Goal: Transaction & Acquisition: Purchase product/service

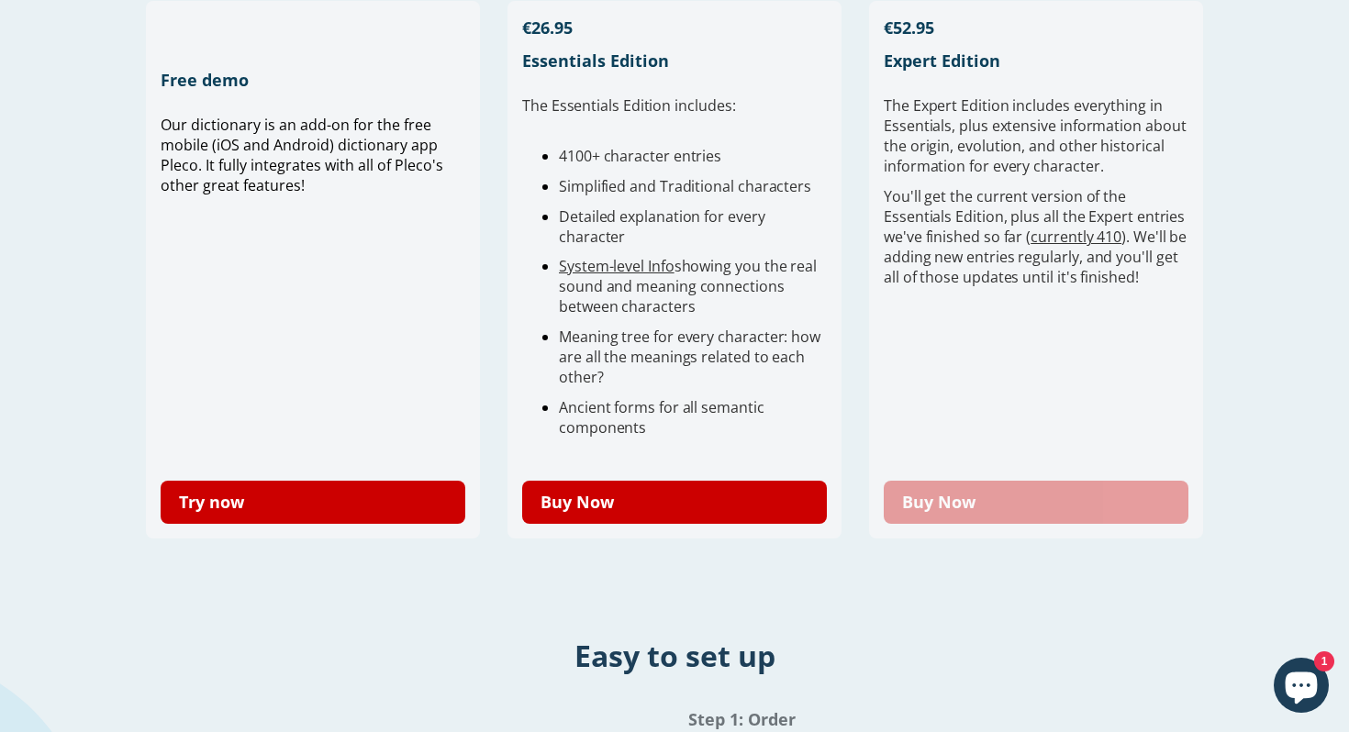
scroll to position [473, 0]
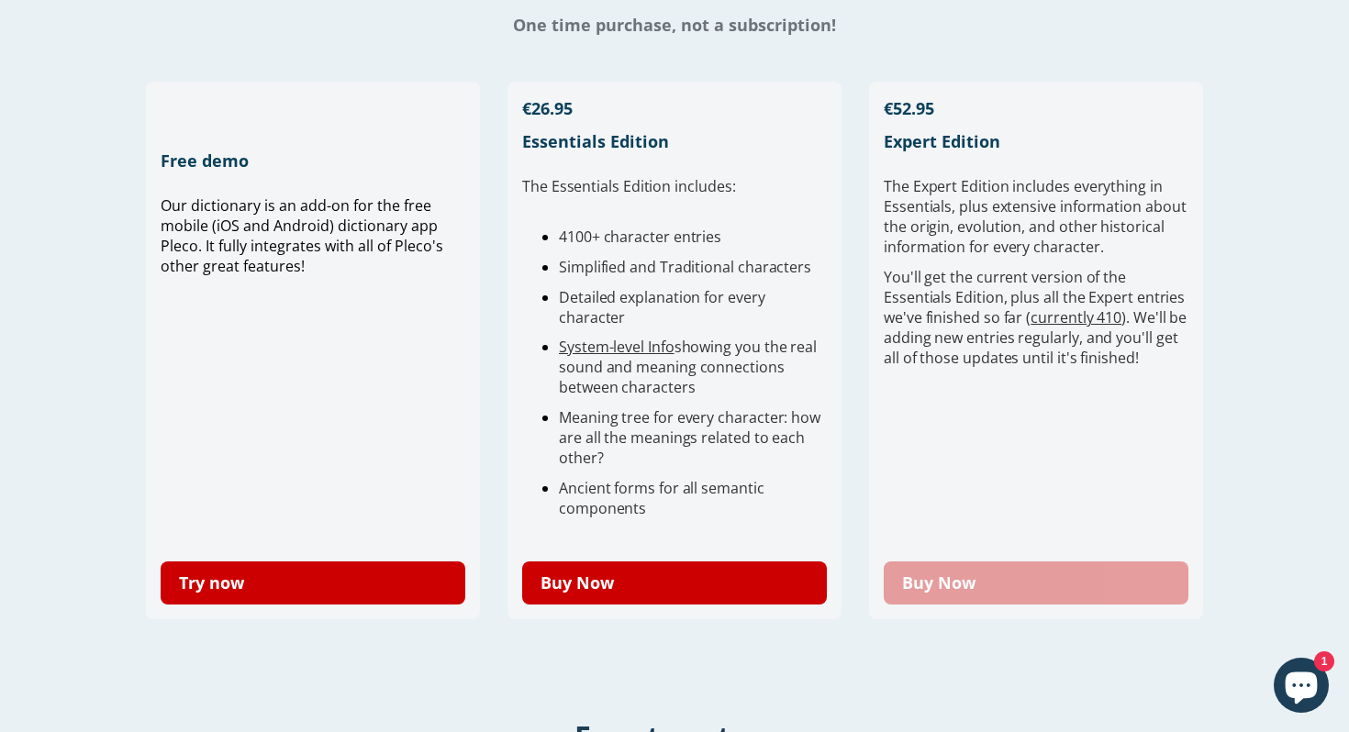
click at [950, 585] on link "Buy Now" at bounding box center [1035, 582] width 305 height 43
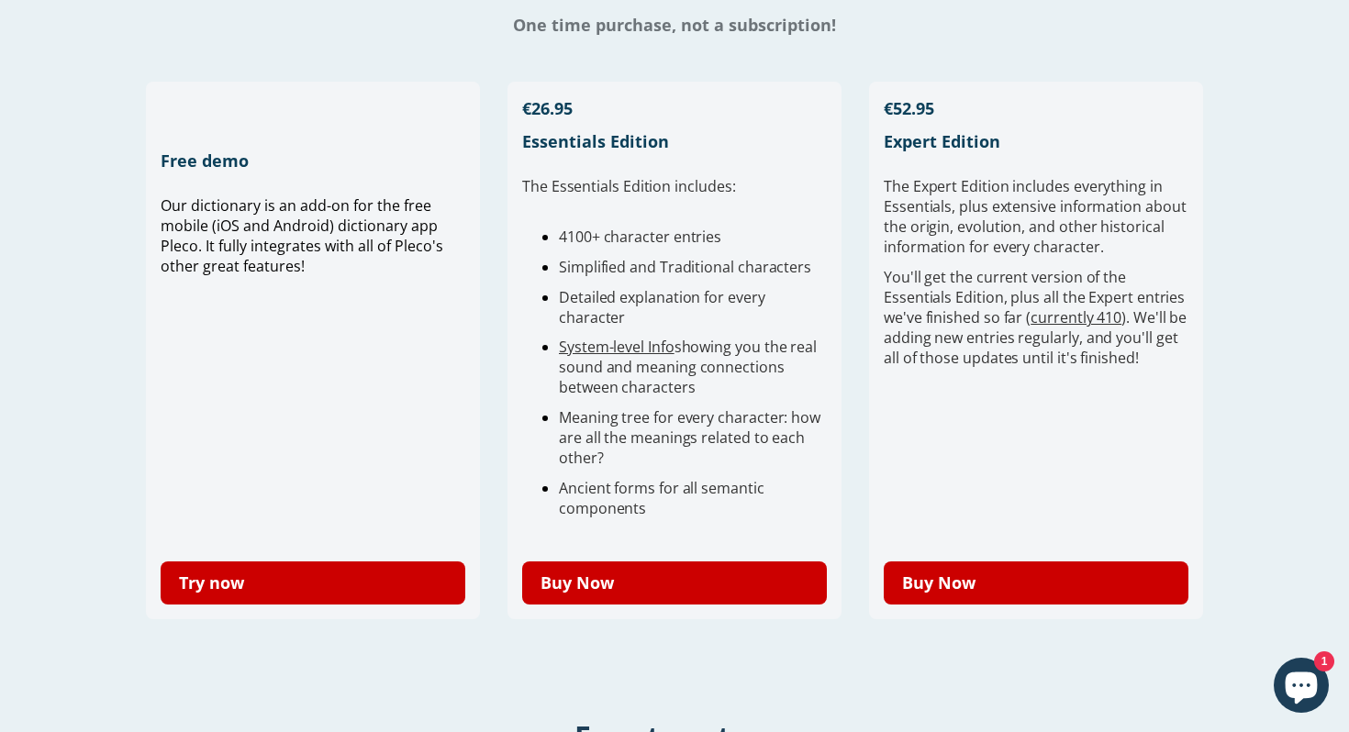
scroll to position [0, 0]
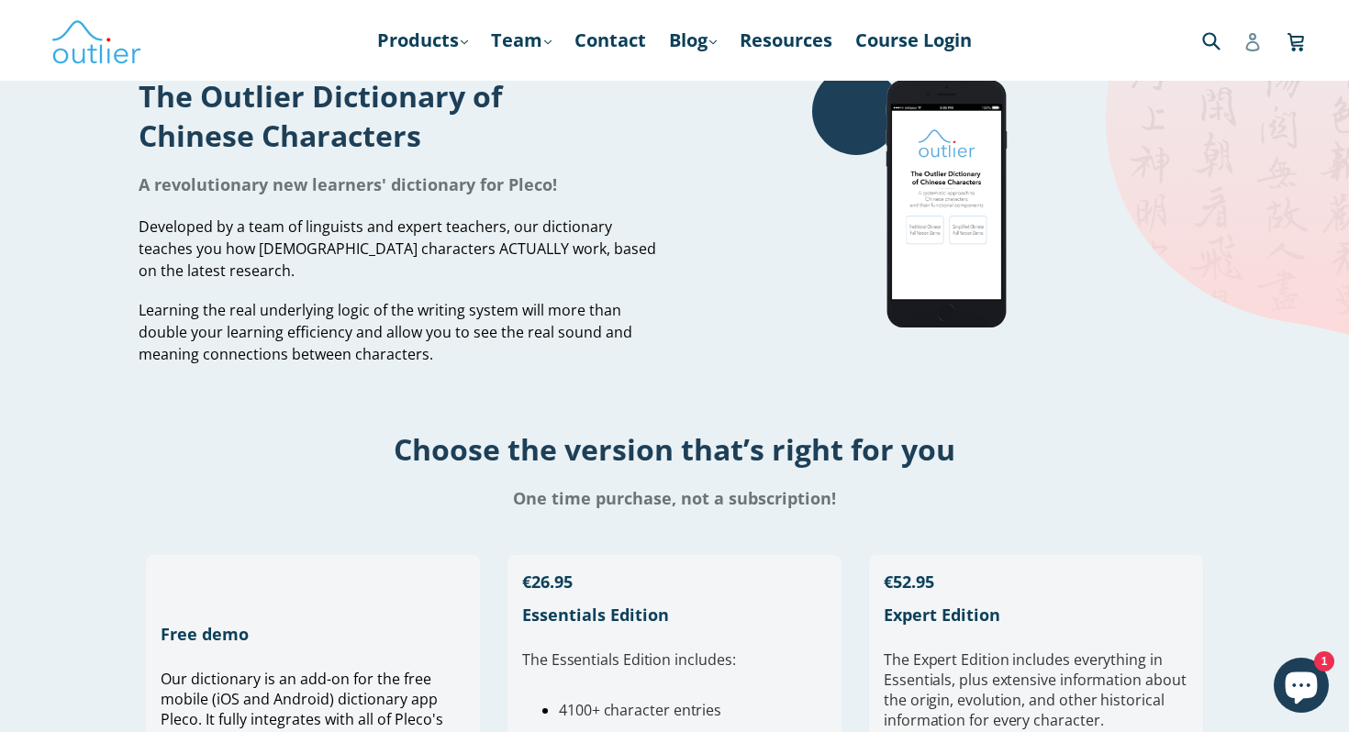
click at [1248, 50] on icon at bounding box center [1252, 42] width 18 height 18
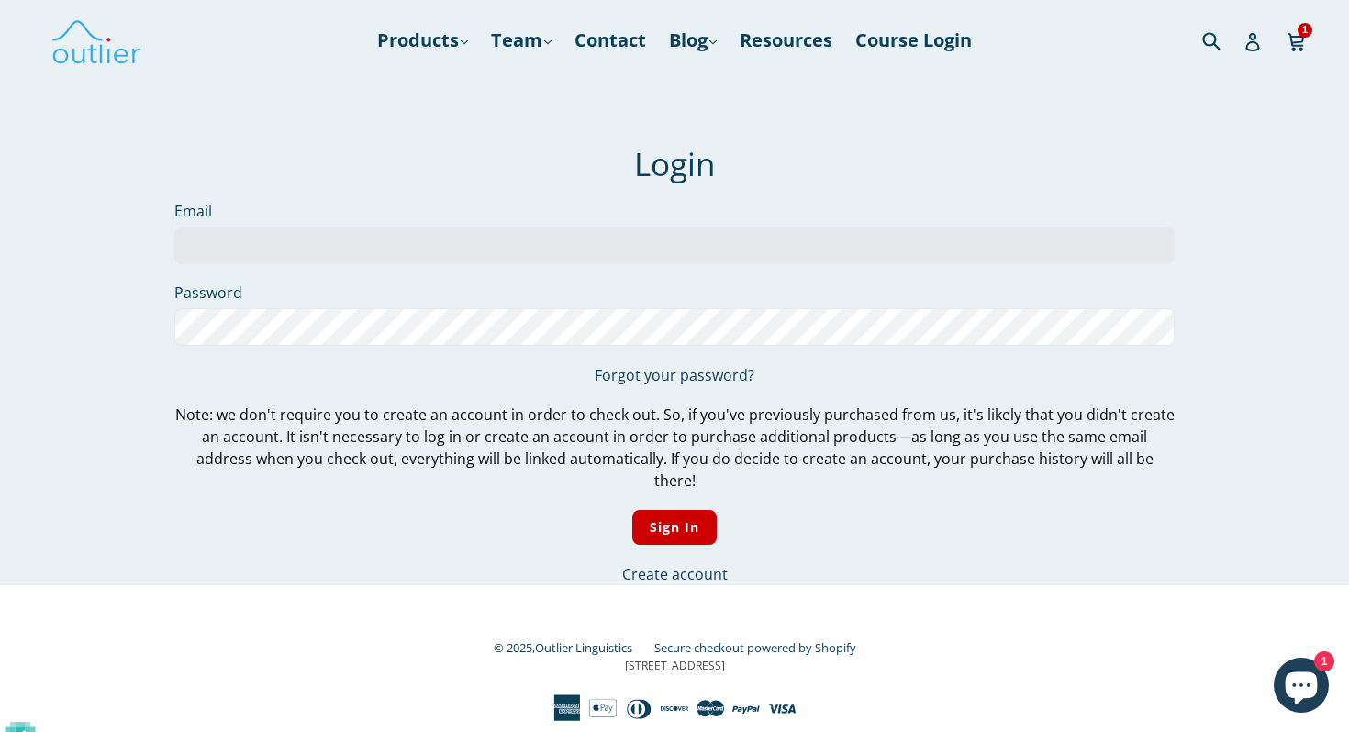
type input "[EMAIL_ADDRESS][DOMAIN_NAME]"
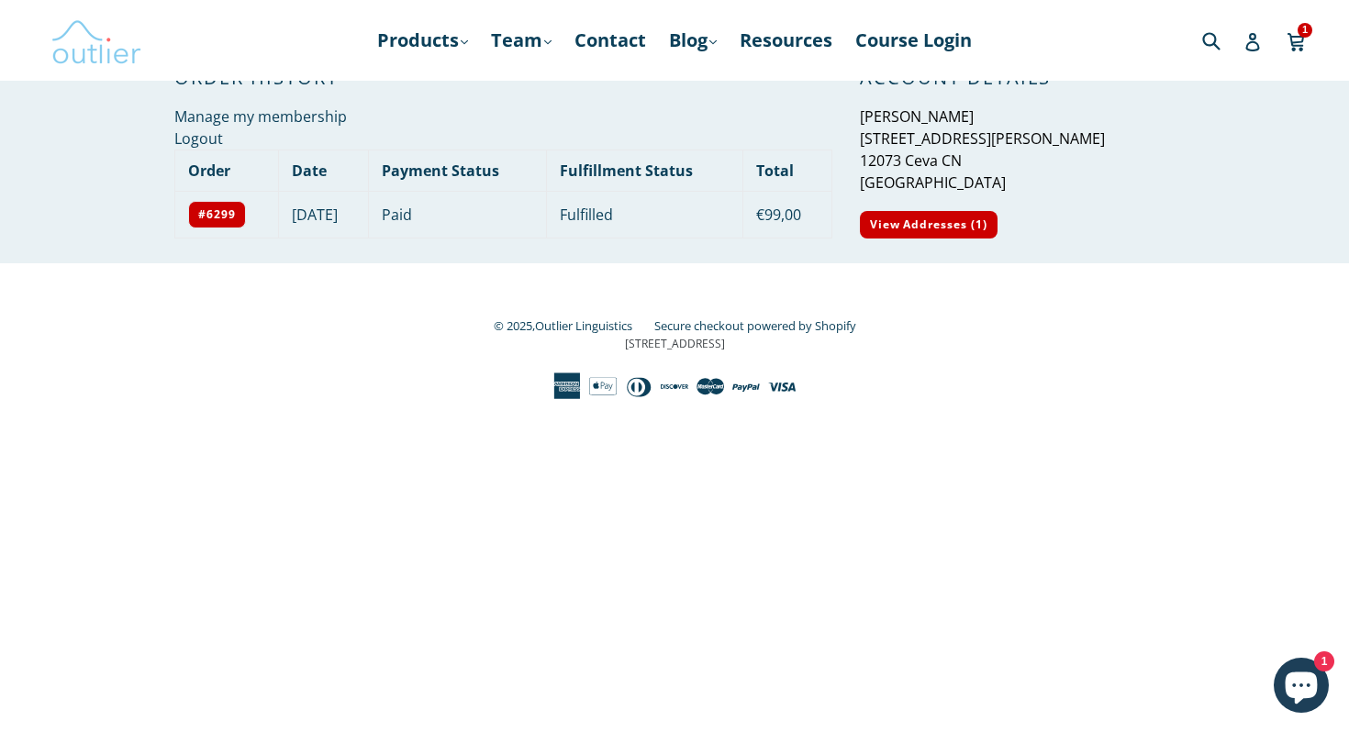
click at [83, 46] on img at bounding box center [96, 40] width 92 height 53
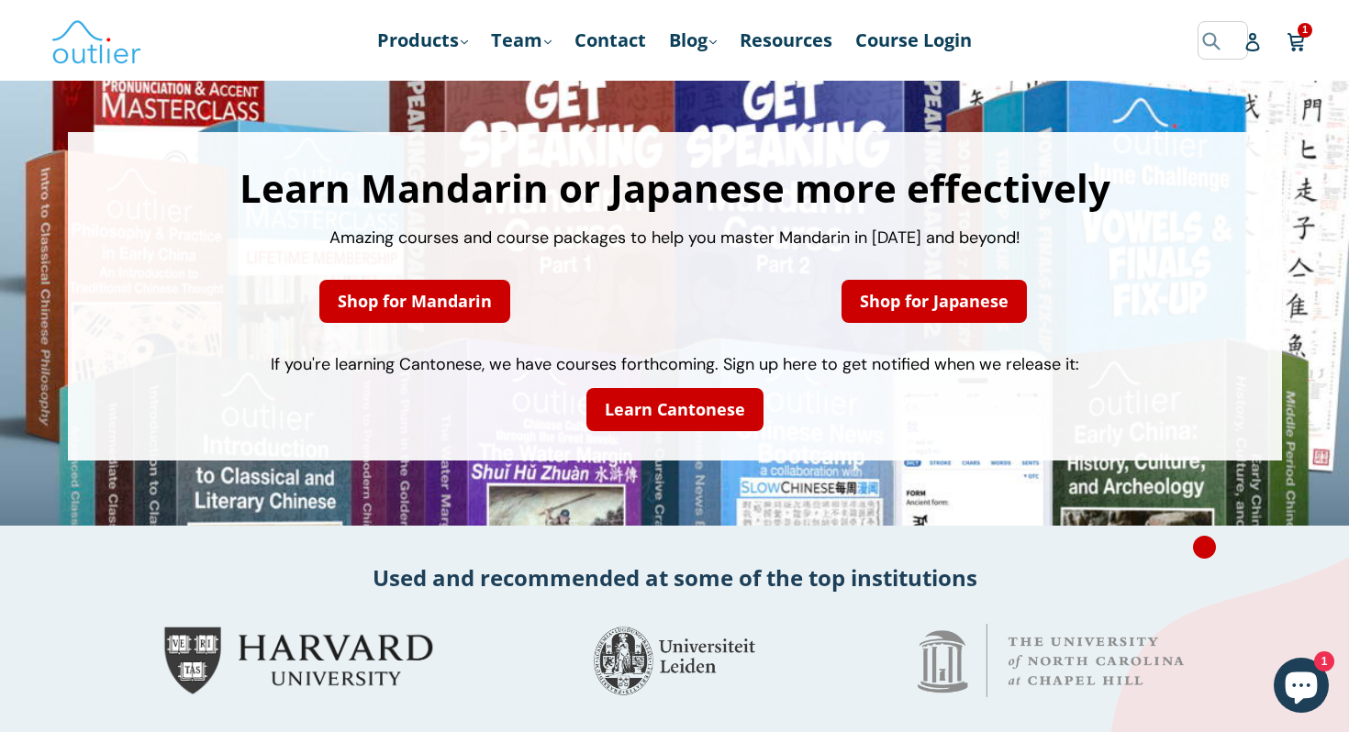
click at [1202, 39] on input "Search" at bounding box center [1222, 40] width 50 height 38
type input "pleco"
click at [1005, 21] on button "Submit" at bounding box center [1020, 40] width 30 height 38
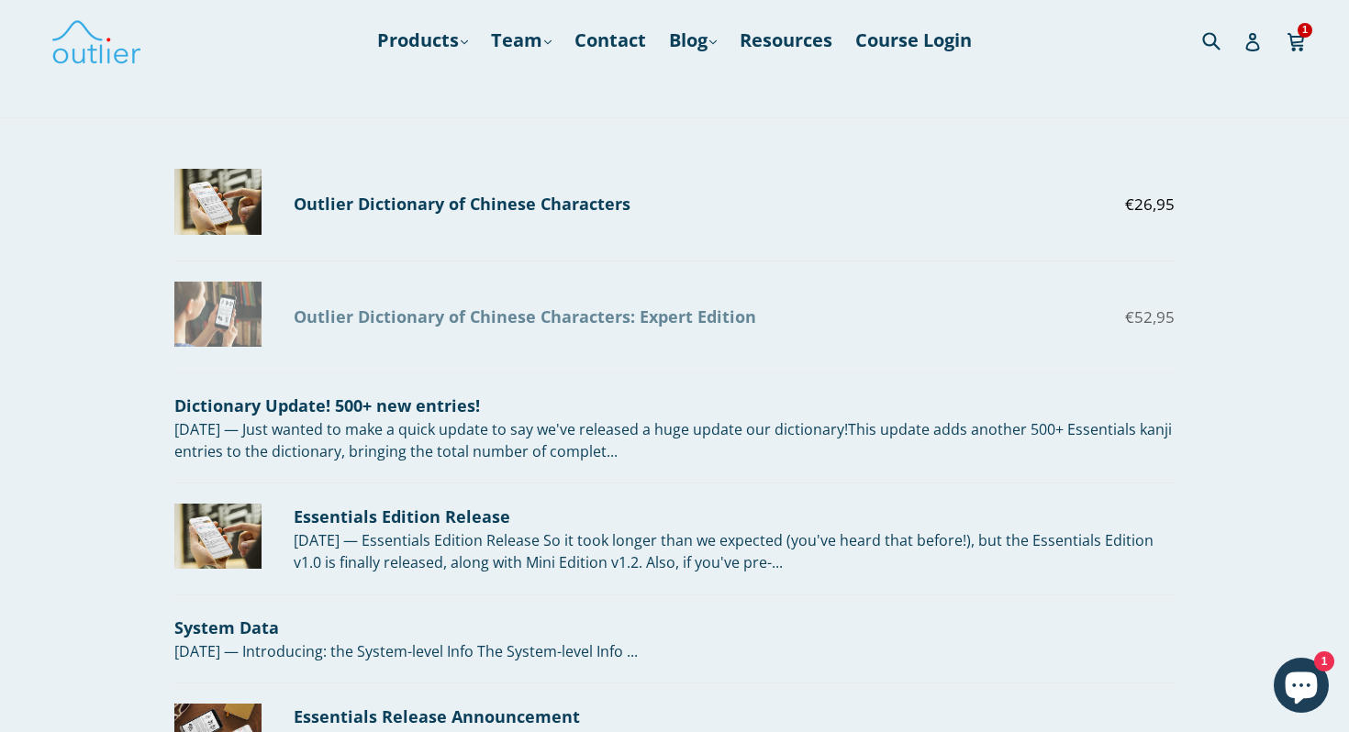
click at [506, 318] on div "Outlier Dictionary of Chinese Characters: Expert Edition" at bounding box center [634, 317] width 681 height 25
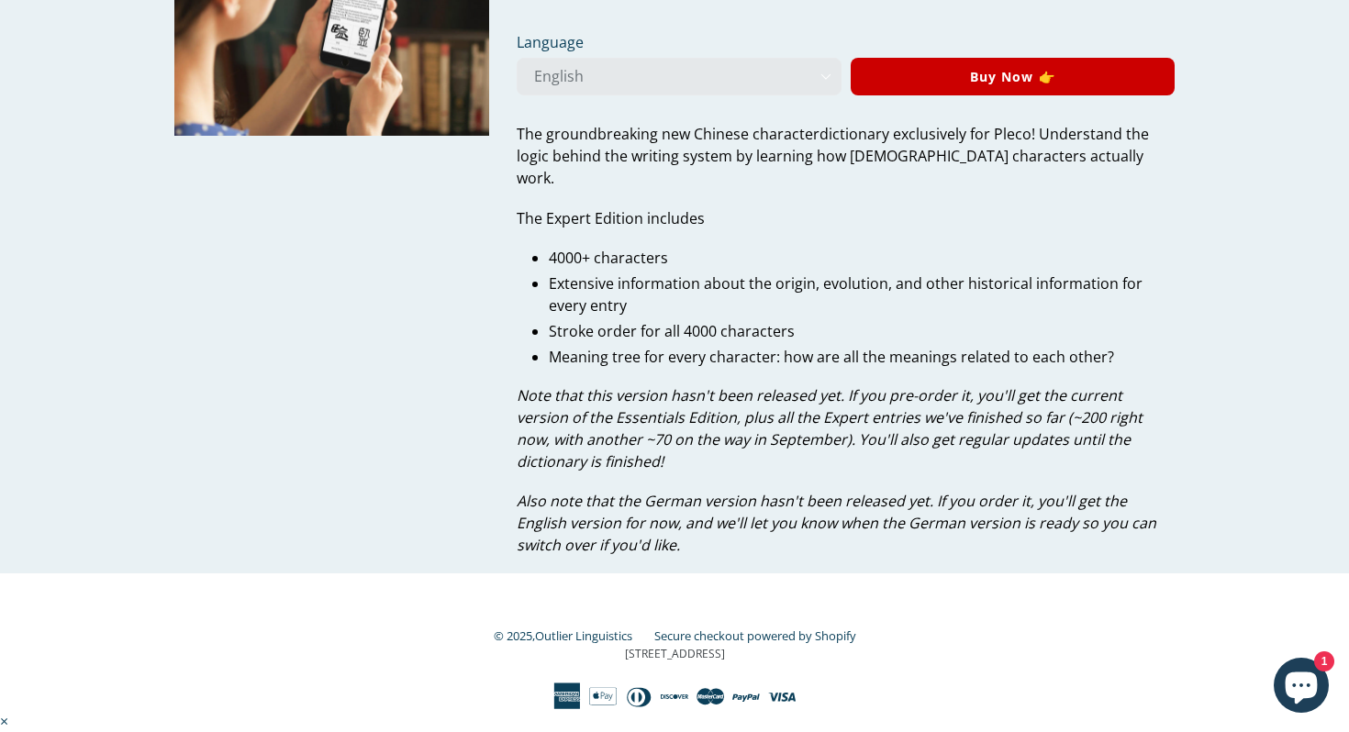
scroll to position [139, 0]
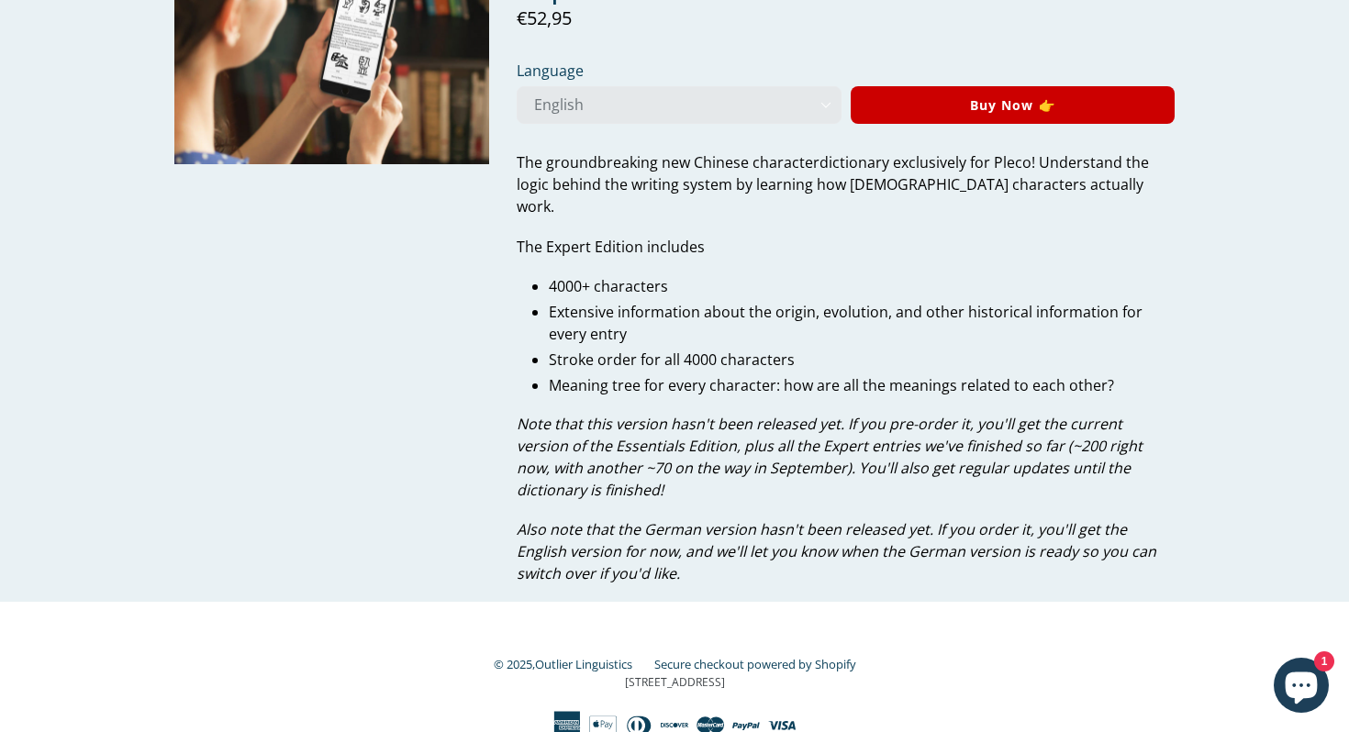
click at [581, 242] on div "The g roundbreaking new Chinese character dictionary exclusively for Pleco! Und…" at bounding box center [846, 367] width 658 height 433
click at [582, 242] on div "The g roundbreaking new Chinese character dictionary exclusively for Pleco! Und…" at bounding box center [846, 367] width 658 height 433
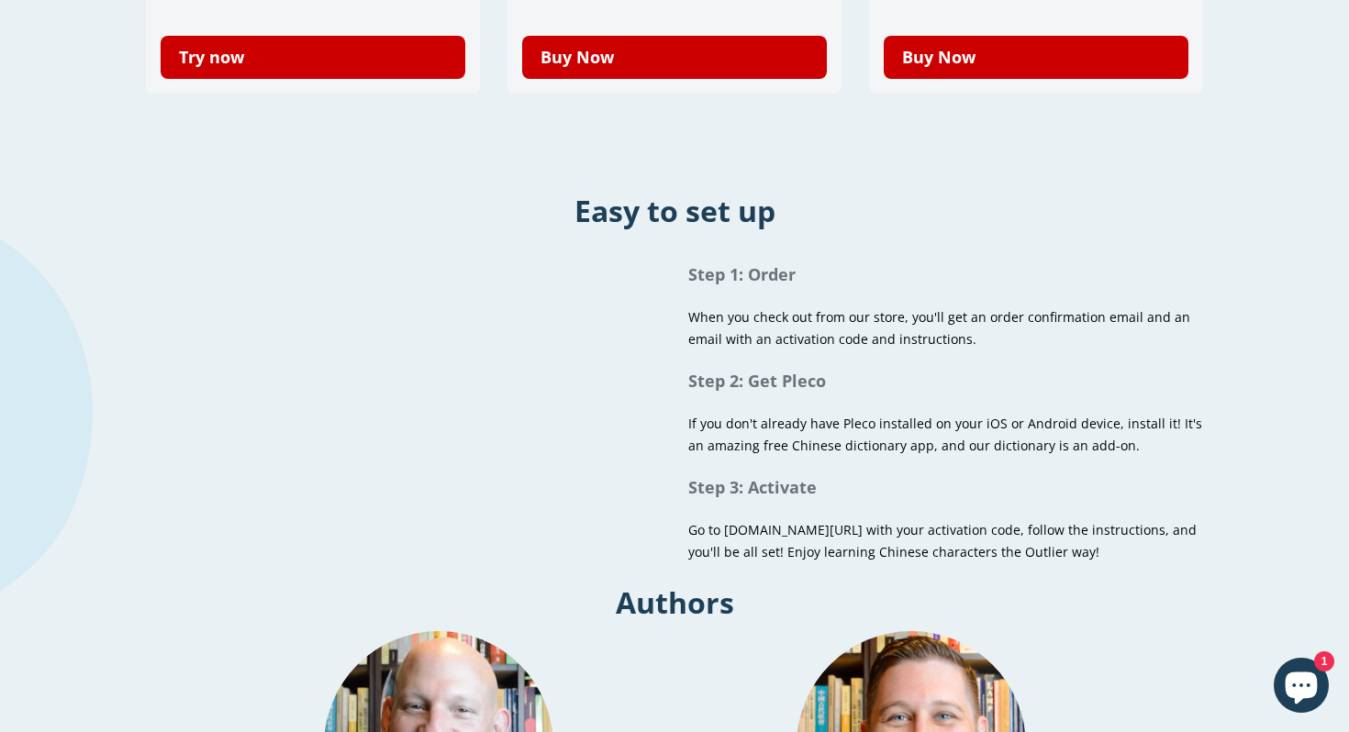
scroll to position [564, 0]
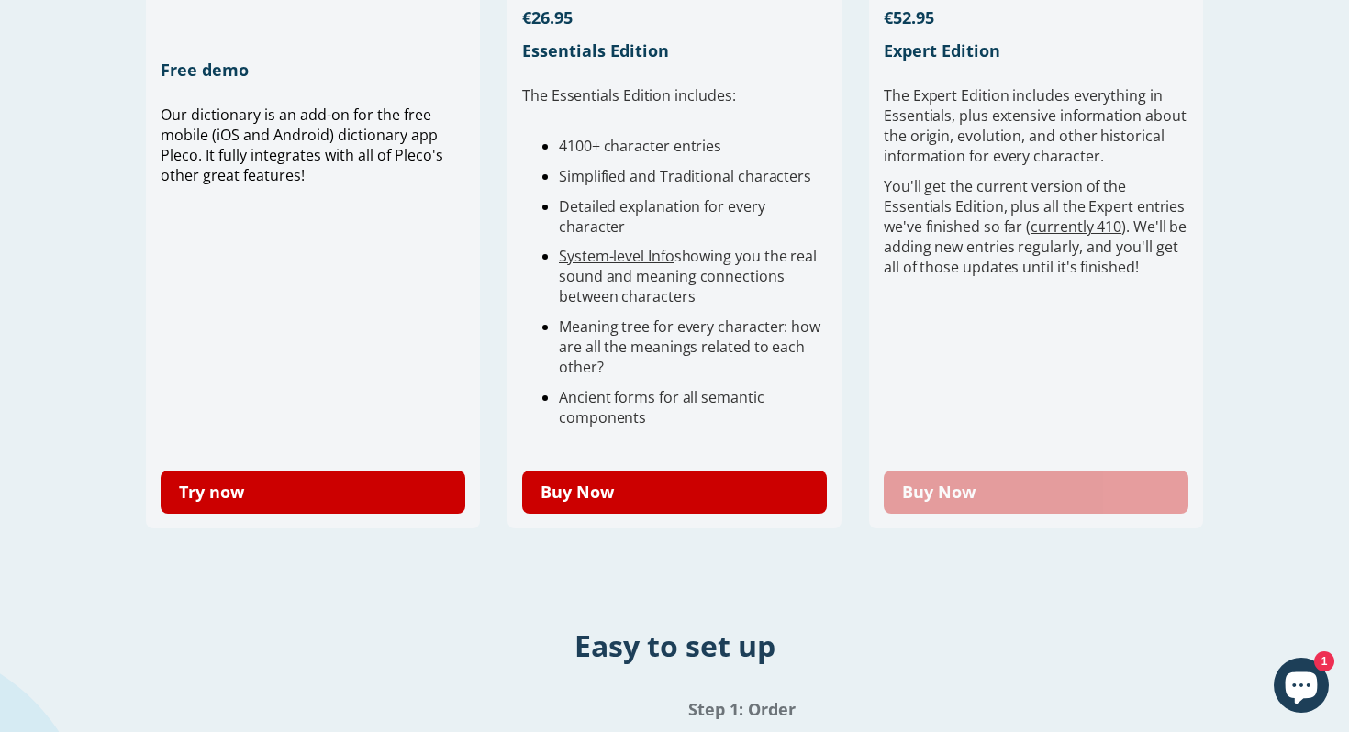
click at [953, 510] on link "Buy Now" at bounding box center [1035, 492] width 305 height 43
click at [996, 504] on link "Buy Now" at bounding box center [1035, 492] width 305 height 43
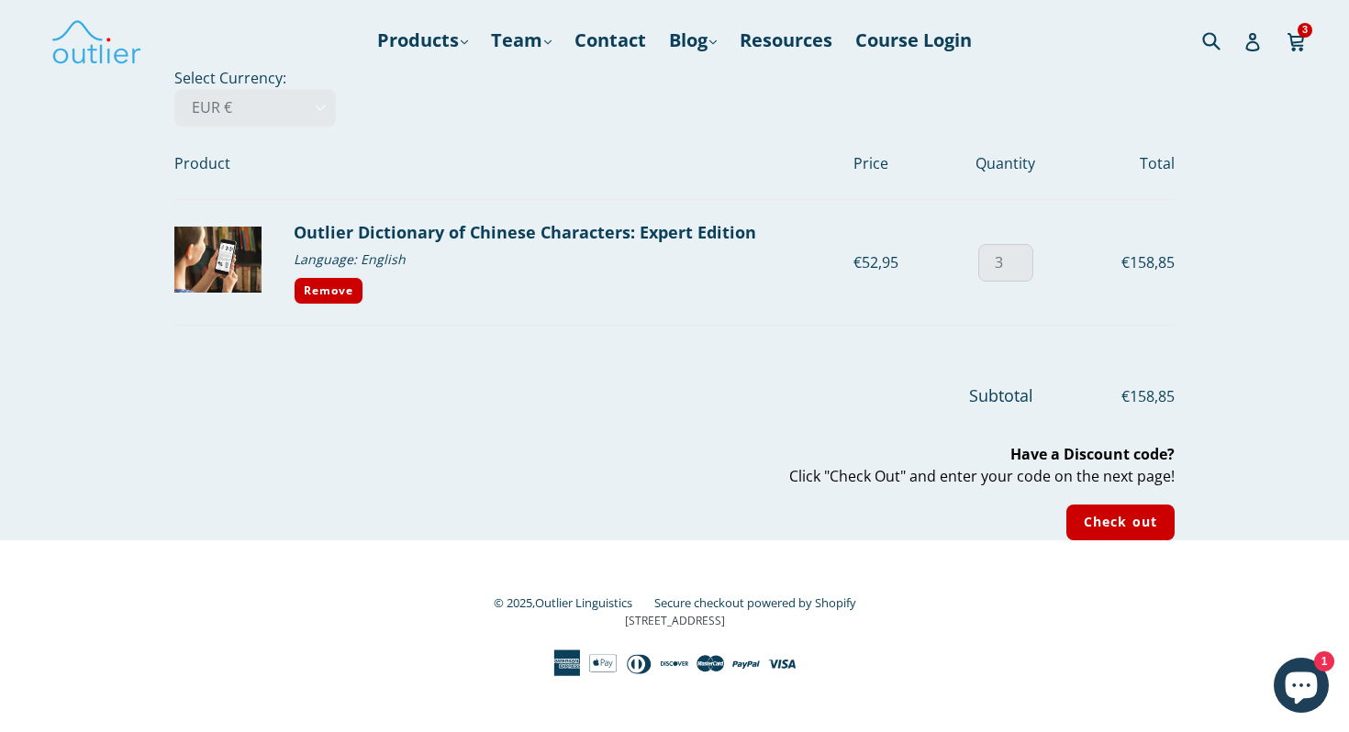
click at [995, 270] on input "3" at bounding box center [1005, 263] width 55 height 38
click at [1020, 256] on input "4" at bounding box center [1005, 263] width 55 height 38
click at [1020, 256] on input "5" at bounding box center [1005, 263] width 55 height 38
click at [1020, 256] on input "6" at bounding box center [1005, 263] width 55 height 38
click at [1024, 275] on input "6" at bounding box center [1005, 263] width 55 height 38
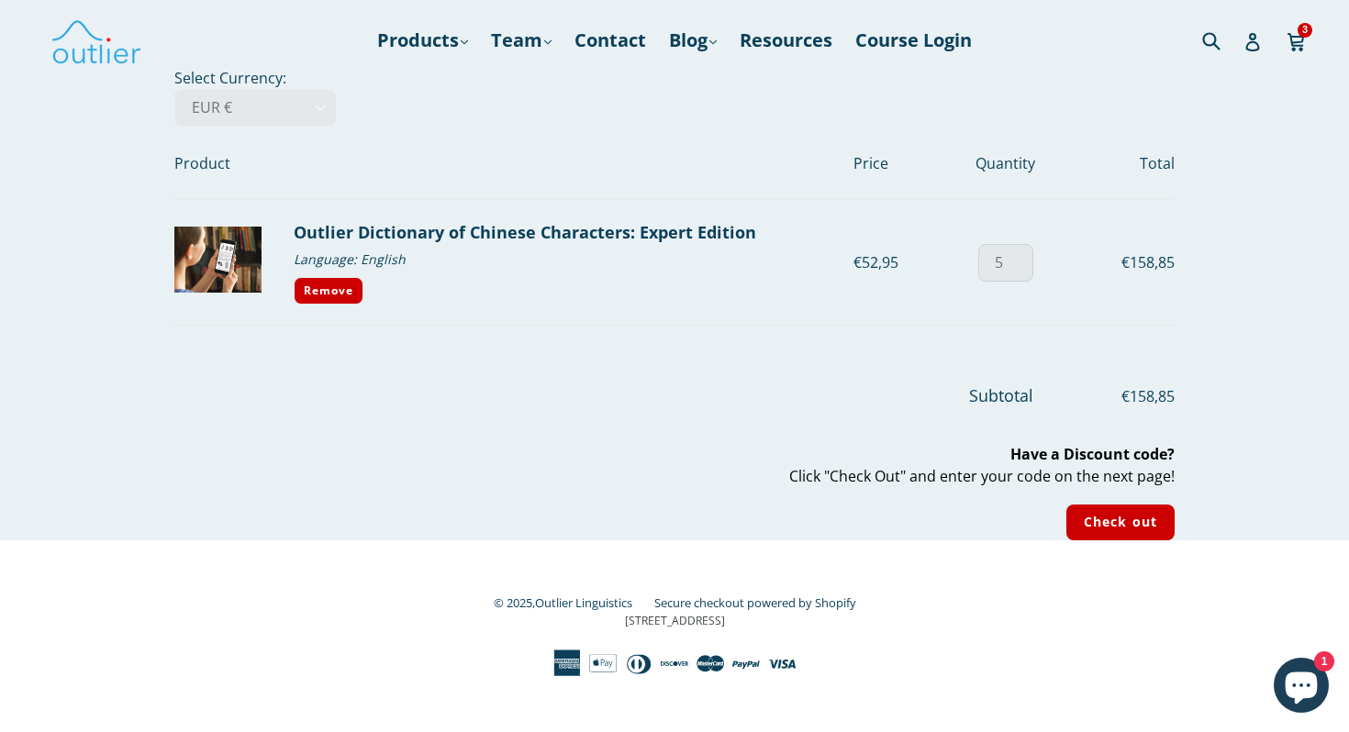
click at [1024, 271] on input "5" at bounding box center [1005, 263] width 55 height 38
click at [1024, 271] on input "4" at bounding box center [1005, 263] width 55 height 38
click at [1024, 271] on input "3" at bounding box center [1005, 263] width 55 height 38
click at [1024, 271] on input "2" at bounding box center [1005, 263] width 55 height 38
type input "1"
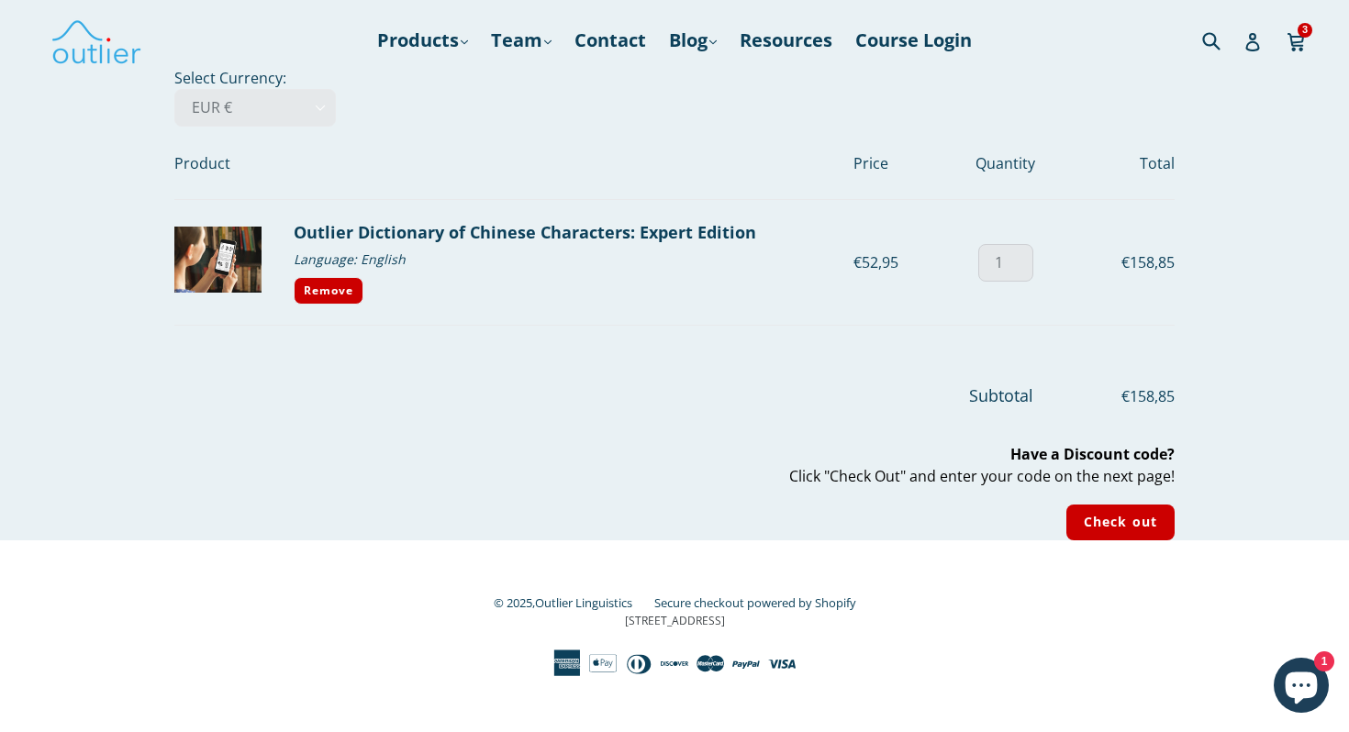
click at [1024, 271] on input "1" at bounding box center [1005, 263] width 55 height 38
click at [1090, 518] on input "Check out" at bounding box center [1120, 523] width 108 height 36
